Goal: Communication & Community: Ask a question

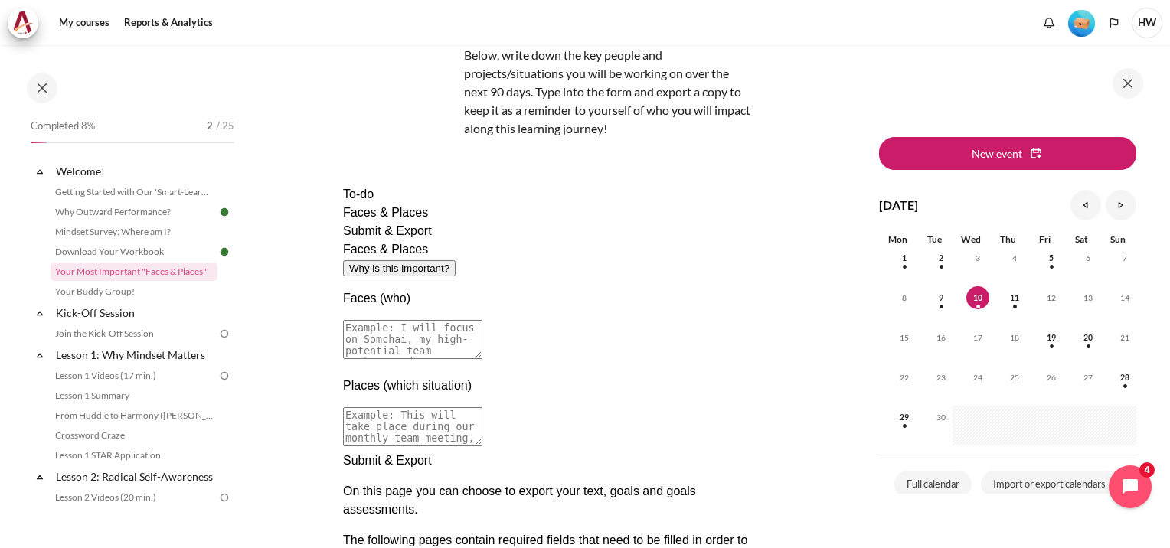
scroll to position [230, 0]
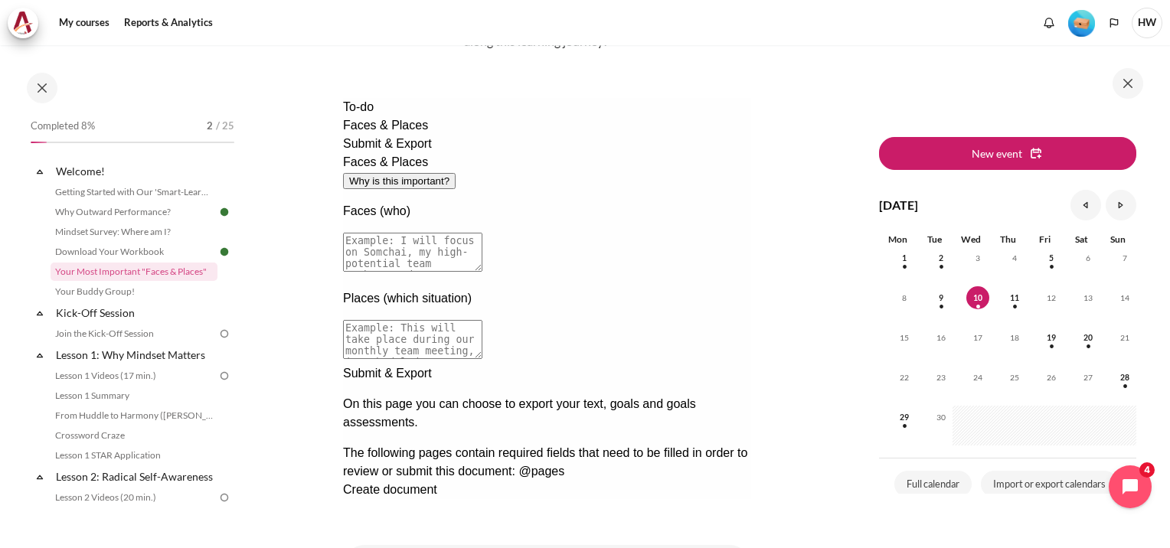
click at [482, 233] on textarea at bounding box center [411, 252] width 139 height 39
type textarea "Dila: prone to make mistake"
drag, startPoint x: 613, startPoint y: 182, endPoint x: 241, endPoint y: 157, distance: 373.0
click at [342, 157] on html "To-do Faces & Places Submit & Export Faces & Places Why is this important? Face…" at bounding box center [546, 298] width 408 height 401
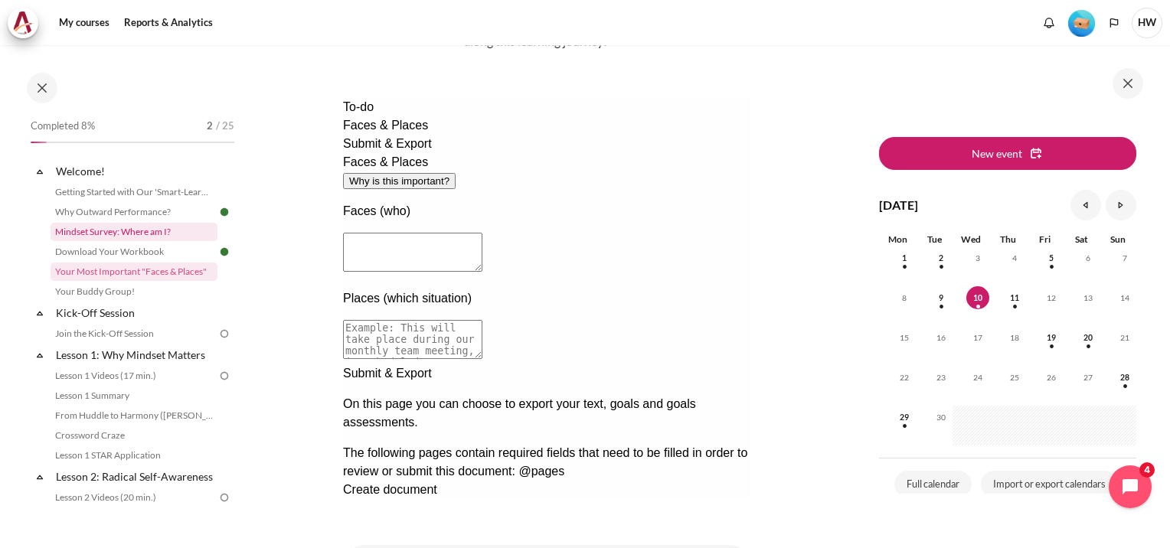
click at [96, 224] on link "Mindset Survey: Where am I?" at bounding box center [134, 232] width 167 height 18
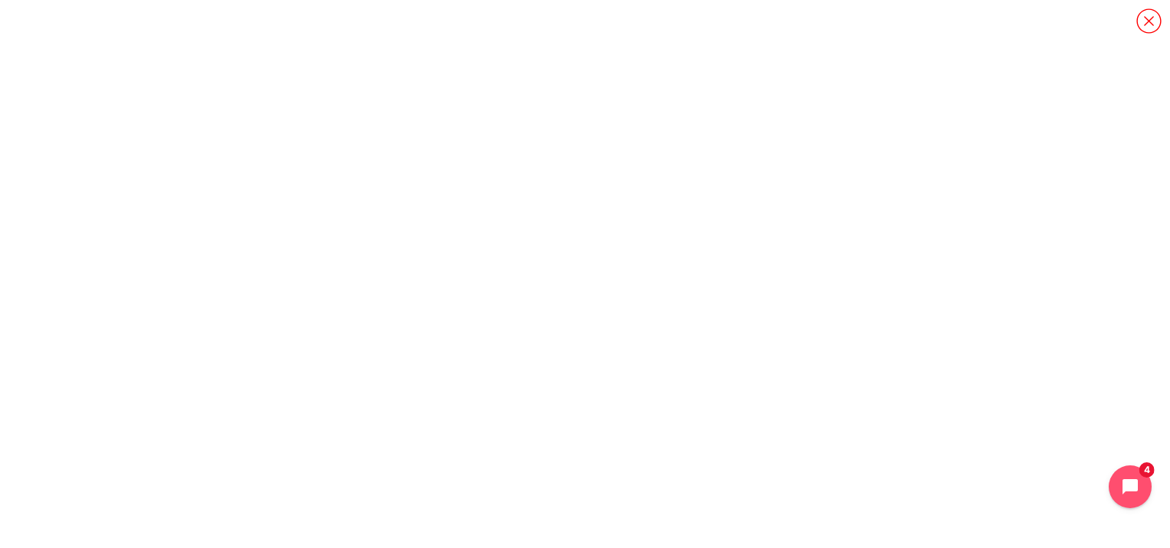
click at [1146, 21] on icon "Content" at bounding box center [1149, 21] width 27 height 27
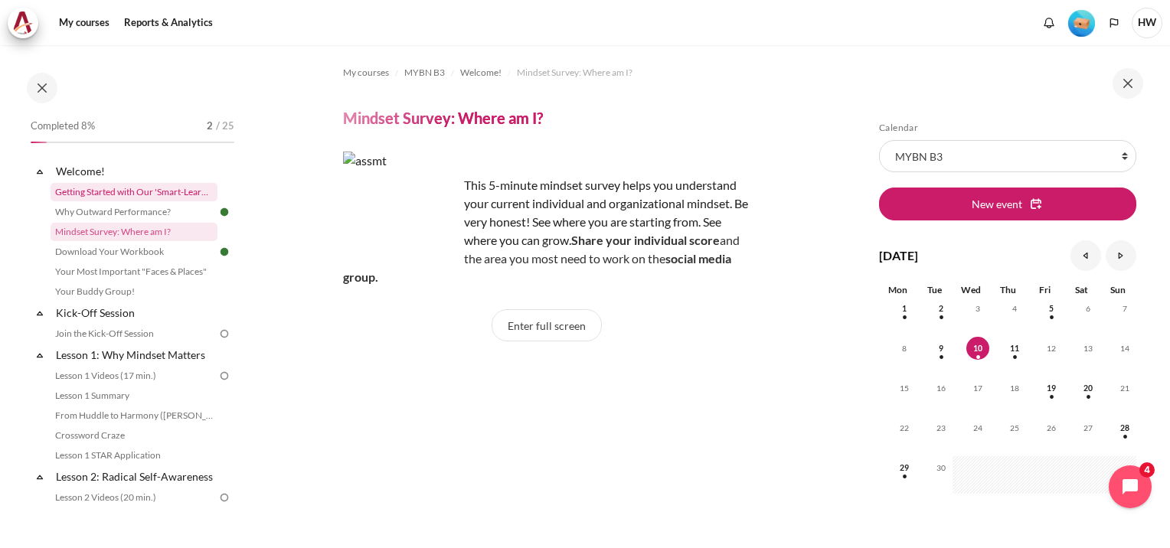
click at [124, 193] on link "Getting Started with Our 'Smart-Learning' Platform" at bounding box center [134, 192] width 167 height 18
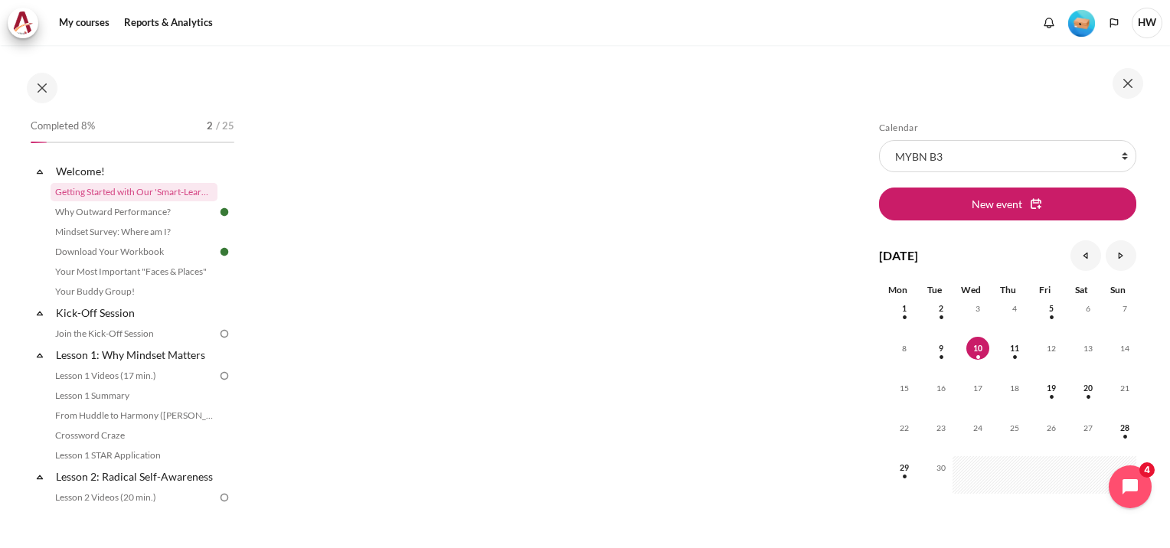
scroll to position [230, 0]
click at [1144, 480] on icon "Open chat widget" at bounding box center [1139, 488] width 24 height 24
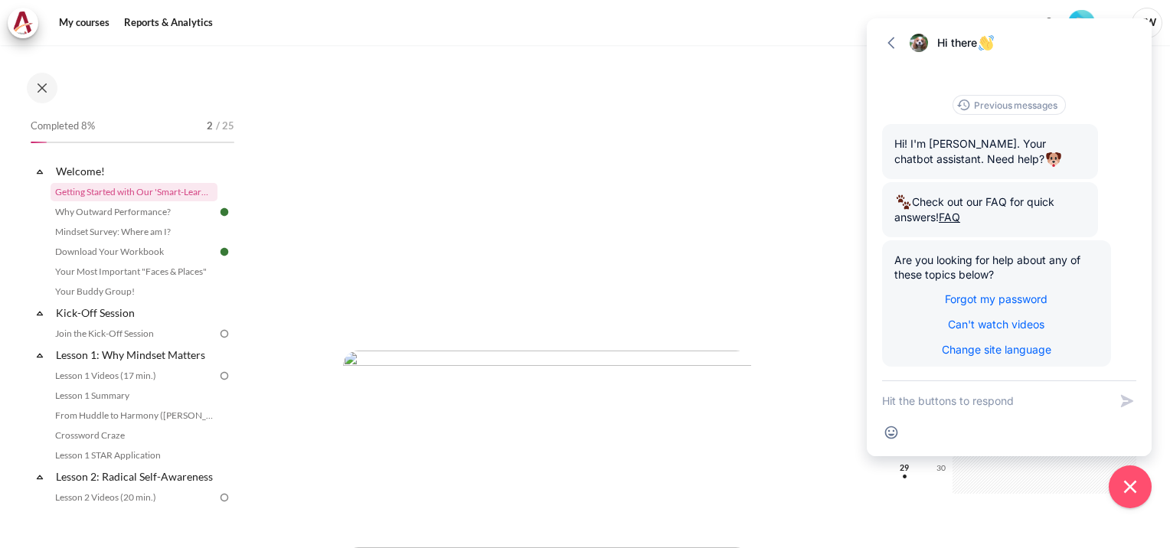
click at [1020, 407] on textarea "New message" at bounding box center [995, 401] width 227 height 40
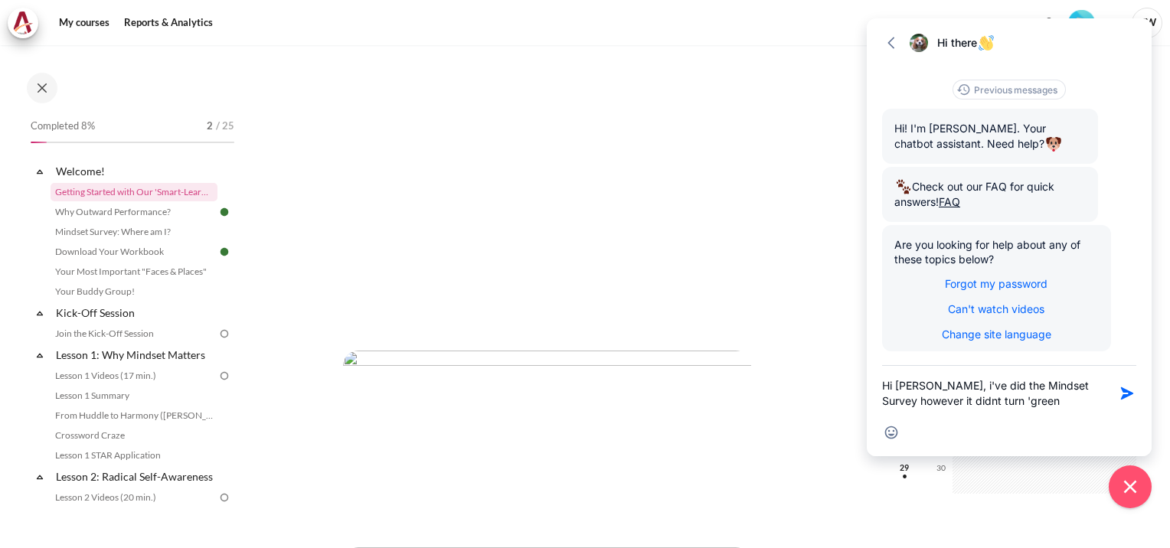
type textarea "Hi [PERSON_NAME], i've did the Mindset Survey however it didnt turn 'green'"
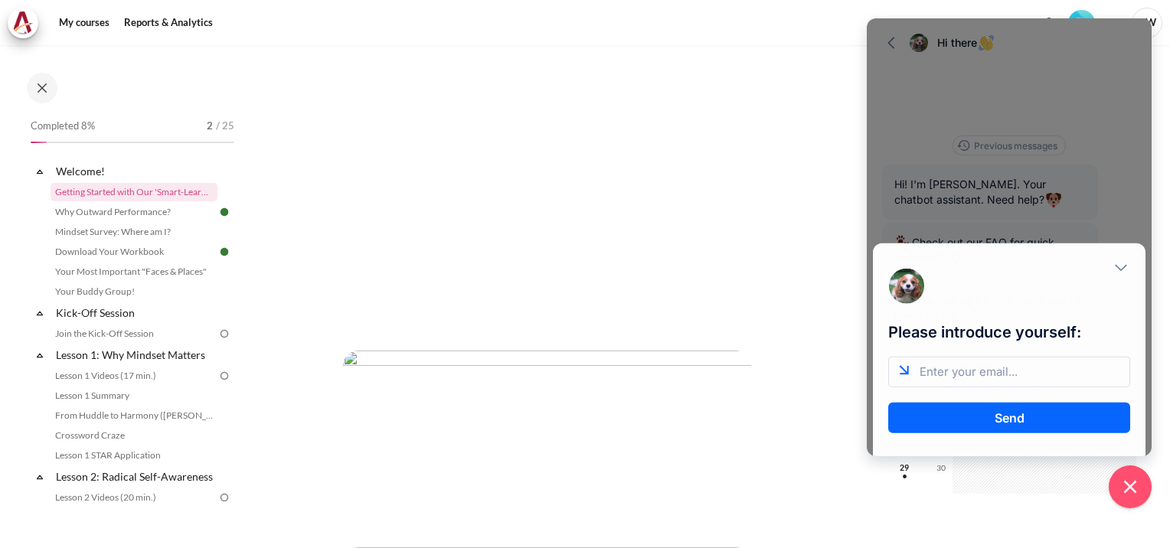
scroll to position [0, 0]
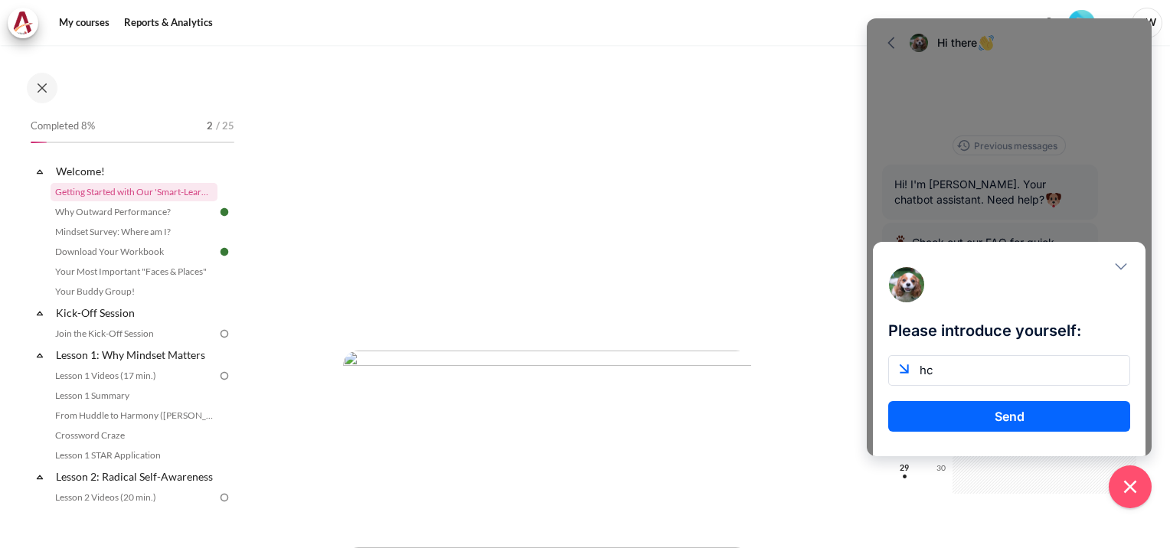
type input "[EMAIL_ADDRESS][DOMAIN_NAME]"
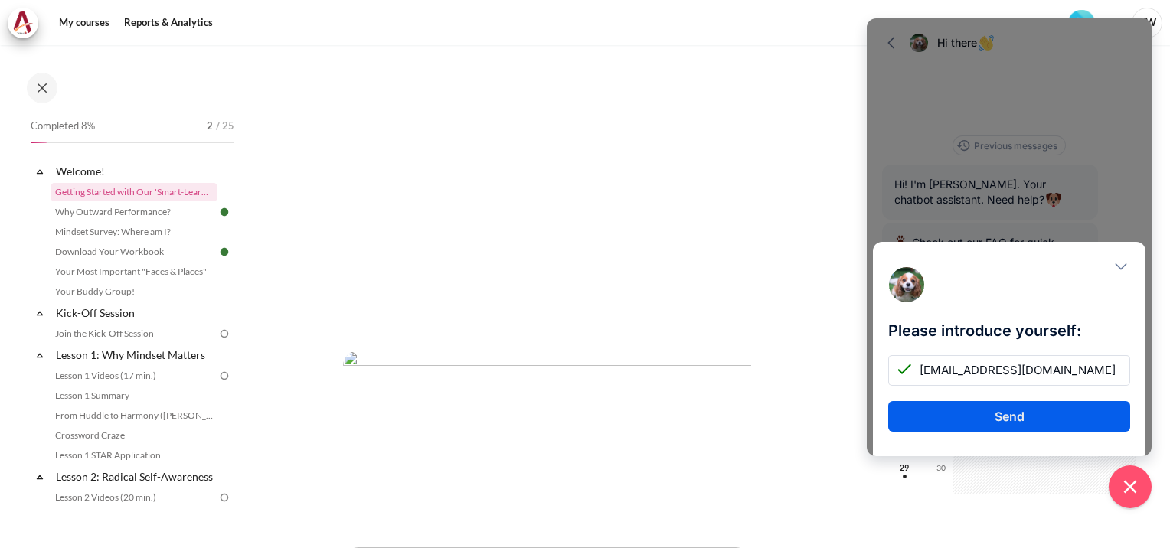
click at [1022, 414] on button "Send" at bounding box center [1009, 416] width 242 height 31
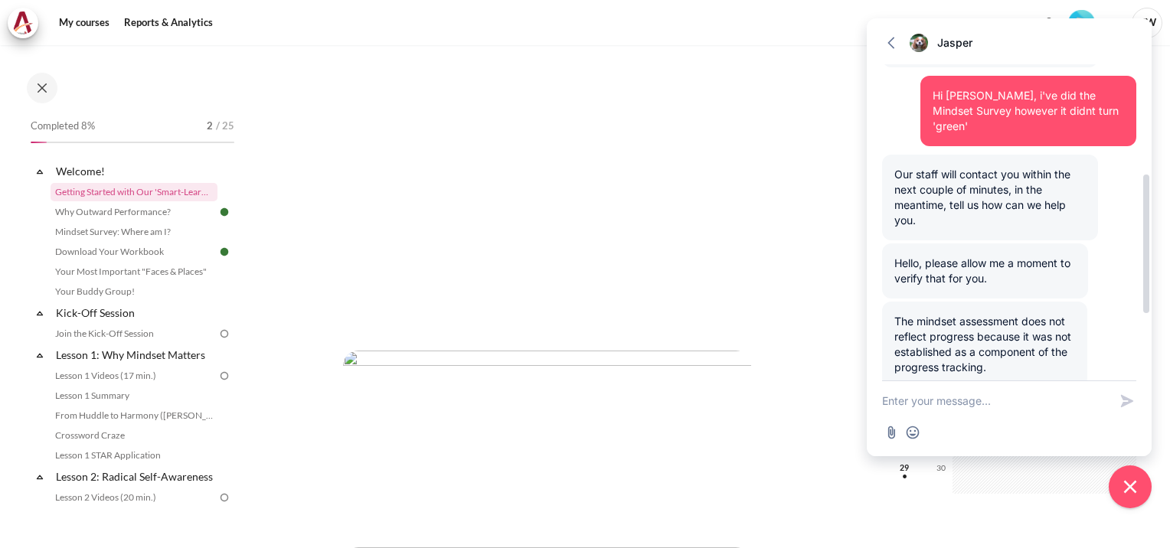
scroll to position [404, 0]
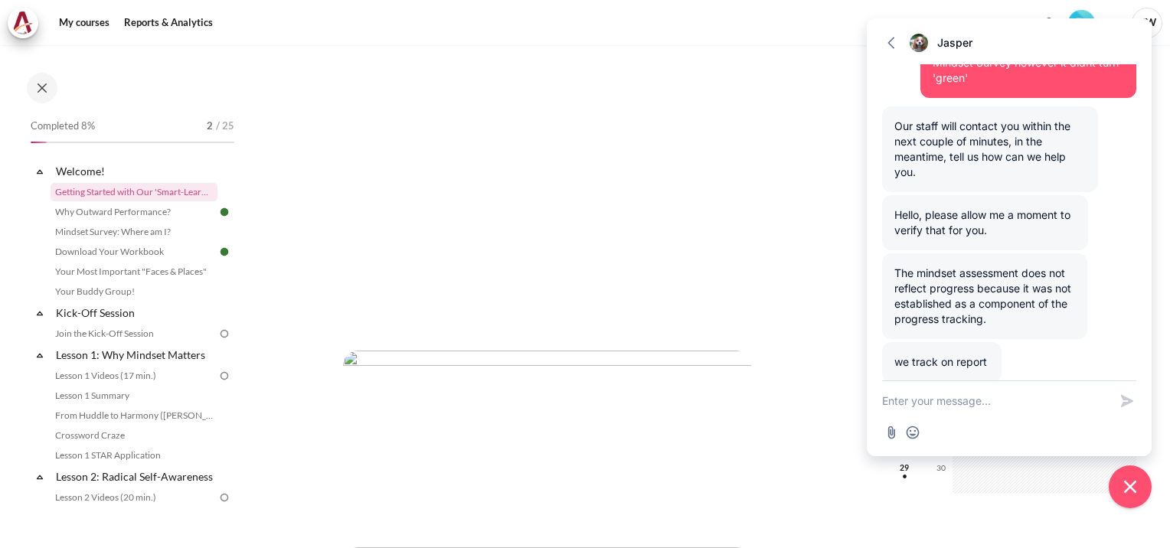
click at [995, 401] on textarea "New message" at bounding box center [995, 401] width 227 height 40
type textarea "ah ok"
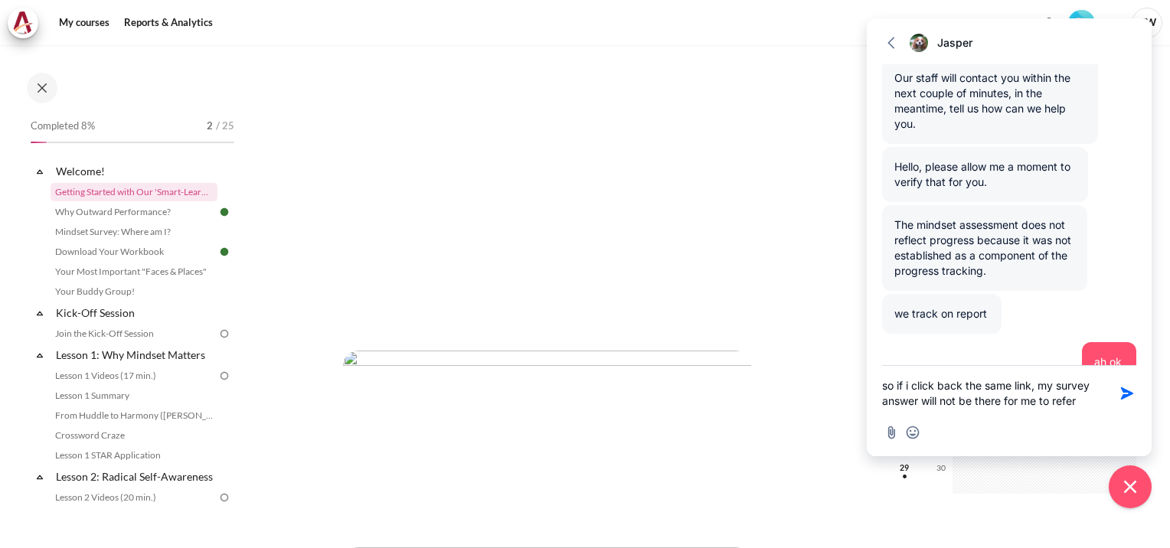
type textarea "so if i click back the same link, my survey answer will not be there for me to …"
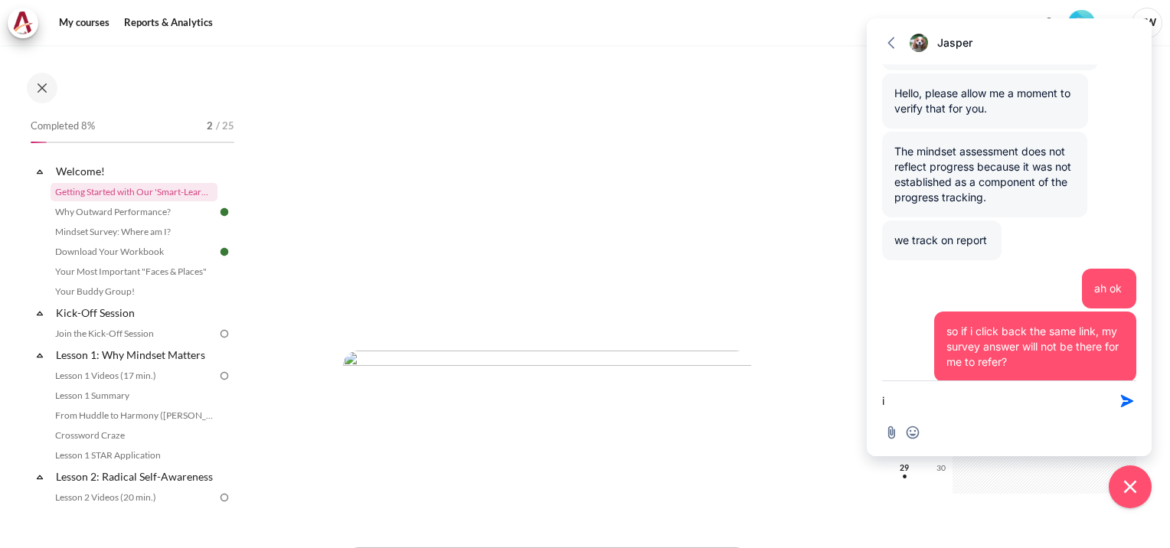
type textarea "i"
click at [953, 404] on textarea "New message" at bounding box center [995, 401] width 227 height 40
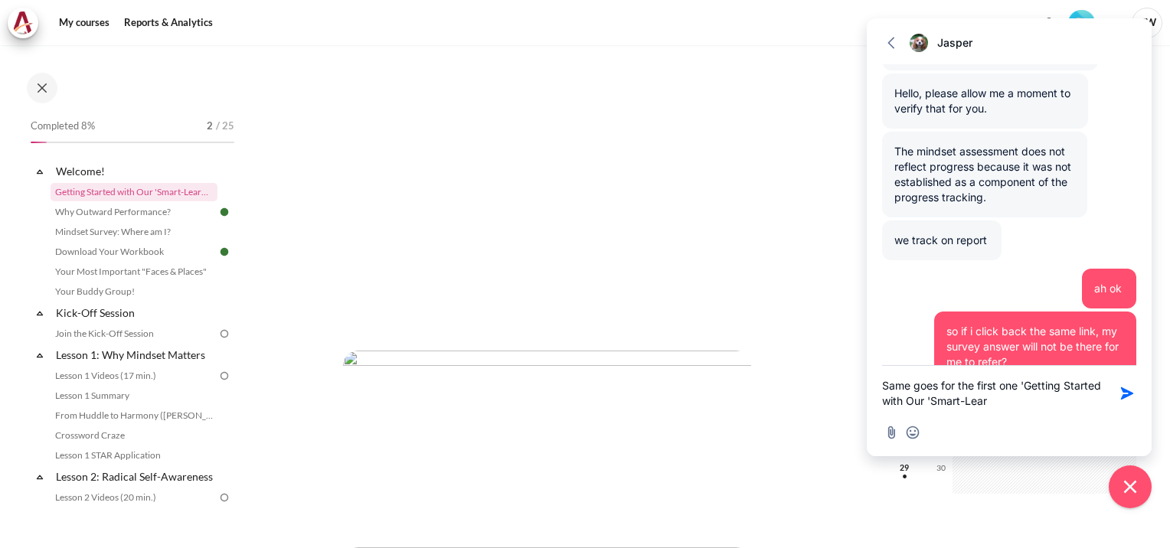
scroll to position [0, 0]
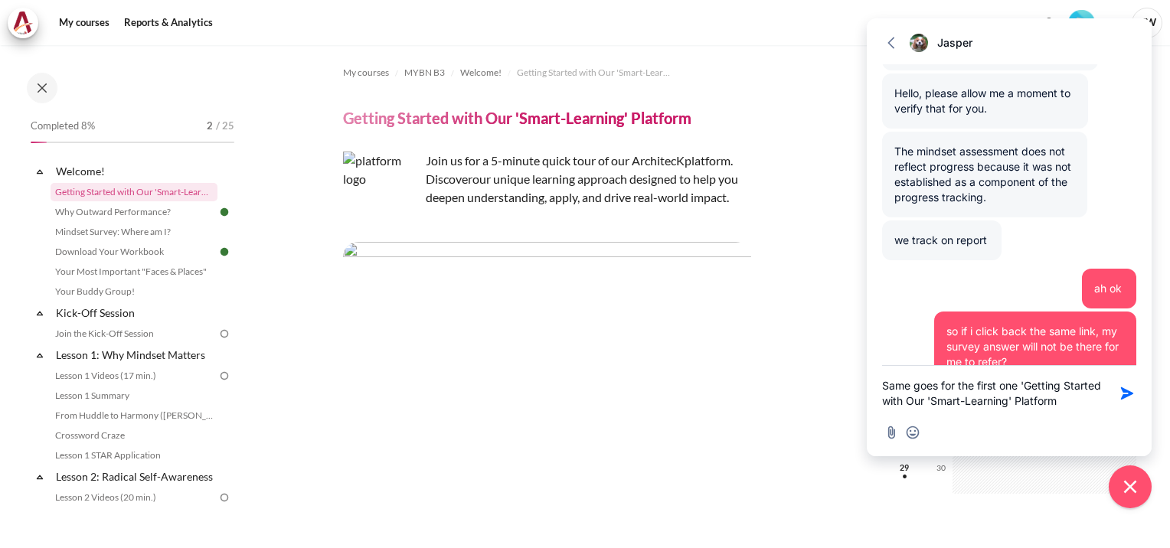
type textarea "Same goes for the first one 'Getting Started with Our 'Smart-Learning' Platform?"
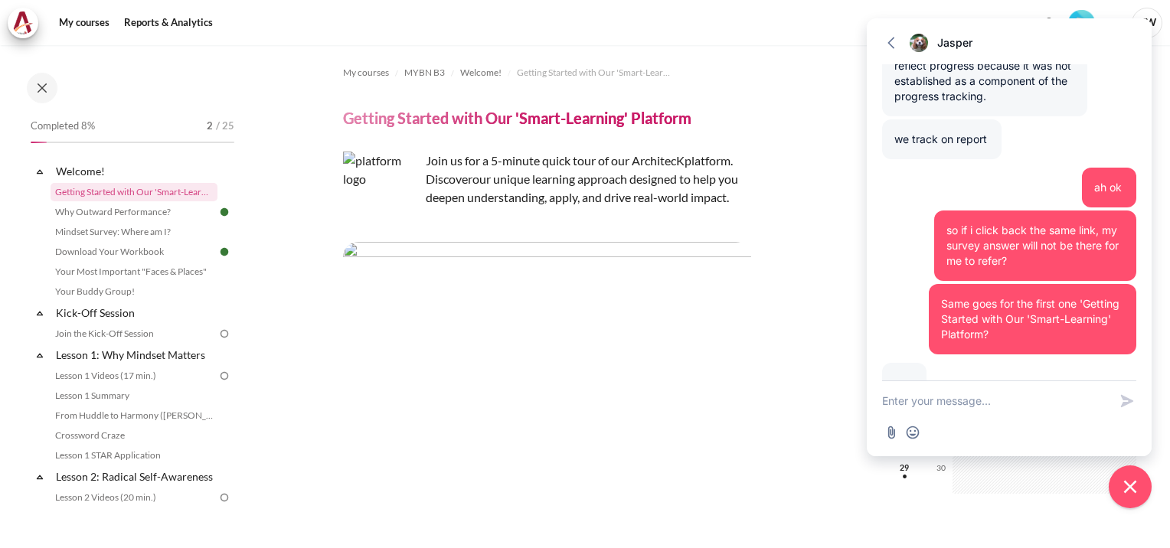
scroll to position [647, 0]
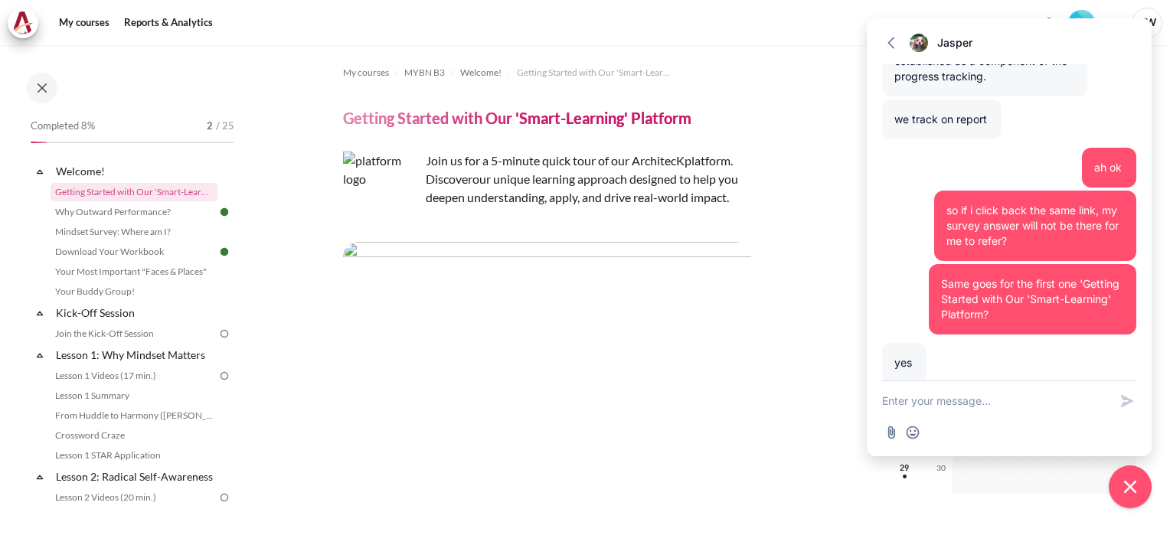
click at [944, 398] on textarea "New message" at bounding box center [995, 401] width 227 height 40
type textarea "Ok, got it, thank you [PERSON_NAME]"
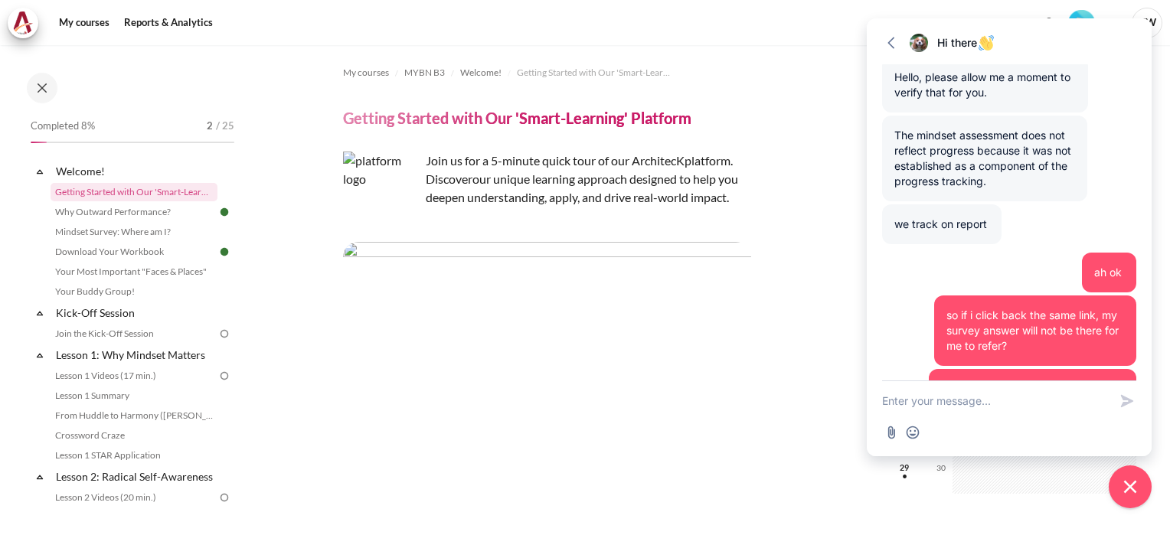
scroll to position [854, 0]
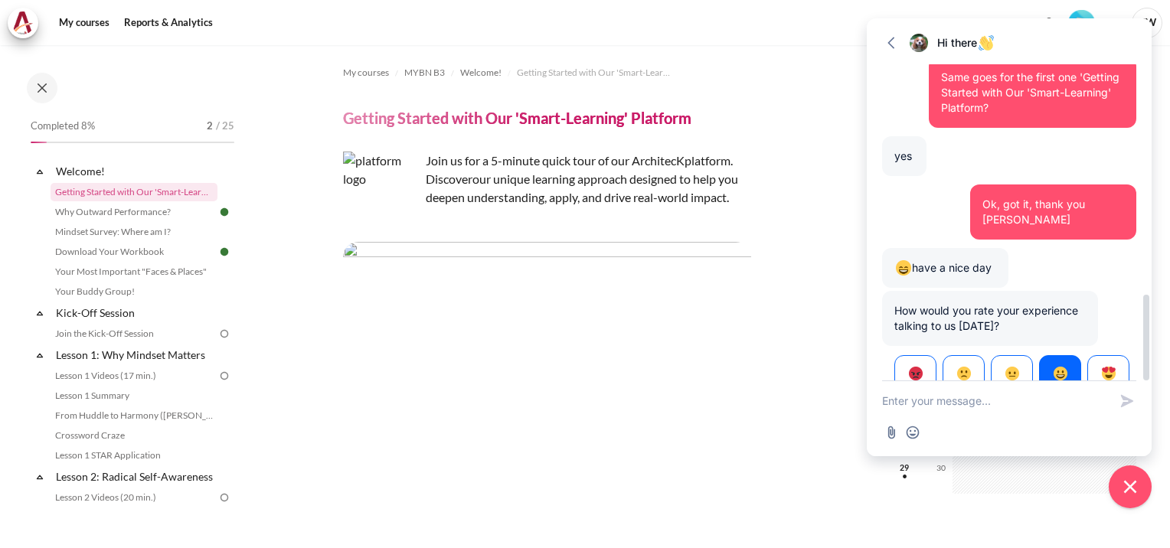
click at [1056, 355] on button "button" at bounding box center [1060, 372] width 42 height 35
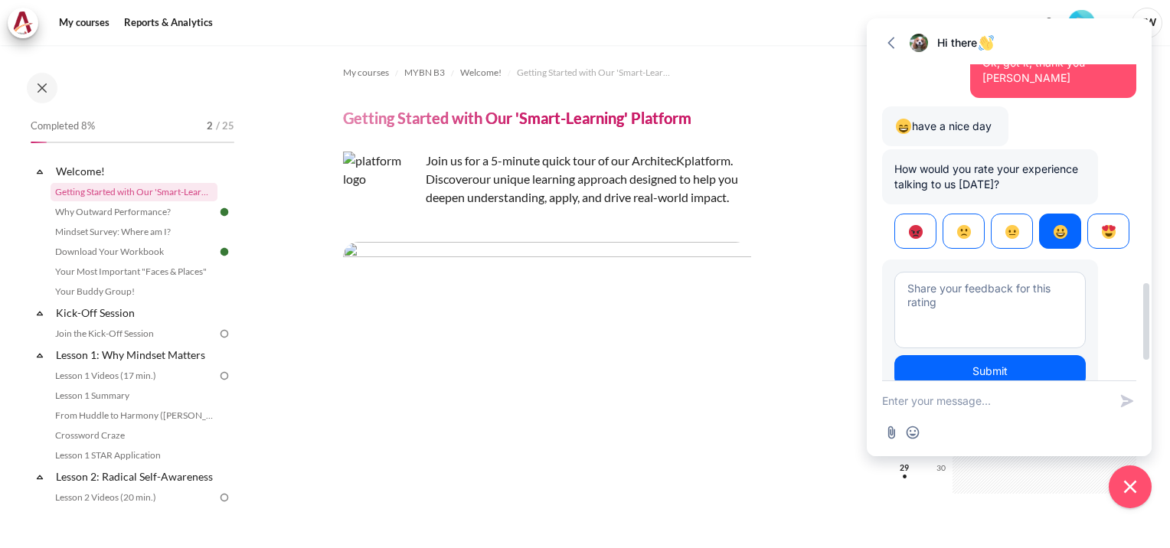
click at [1054, 355] on div "Submit" at bounding box center [990, 329] width 216 height 139
click at [1051, 355] on button "Submit" at bounding box center [989, 370] width 191 height 31
click at [1003, 277] on textarea at bounding box center [989, 310] width 191 height 77
click at [1127, 482] on icon "Close chat widget" at bounding box center [1130, 487] width 14 height 14
